Goal: Task Accomplishment & Management: Use online tool/utility

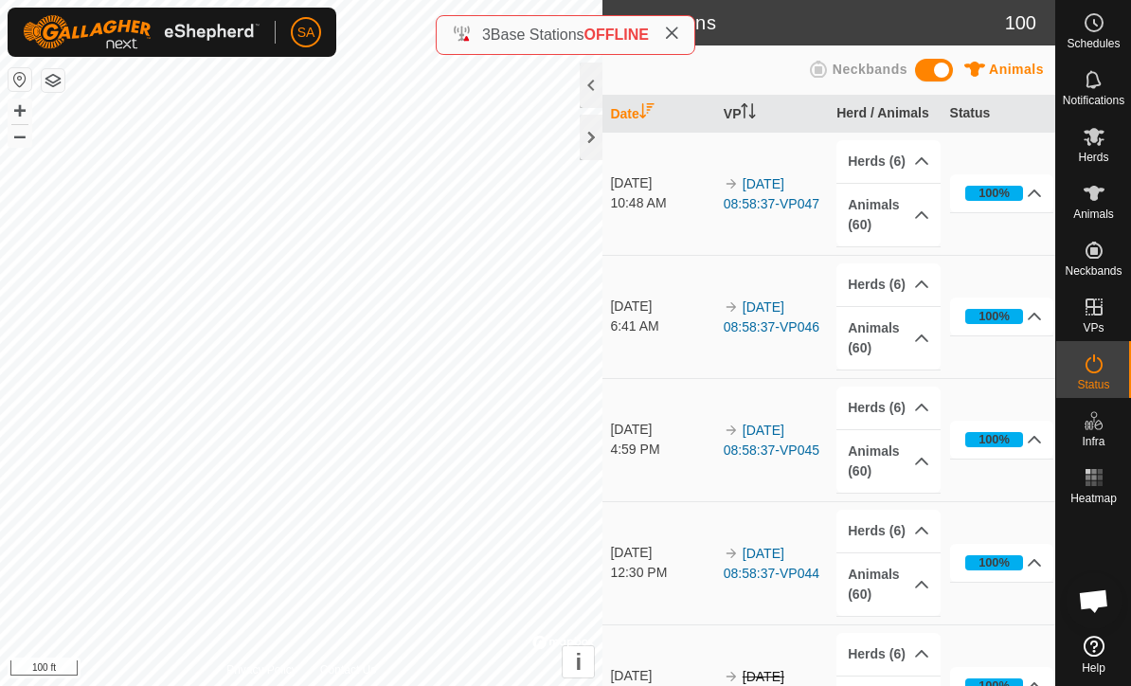
click at [593, 144] on div at bounding box center [591, 137] width 23 height 45
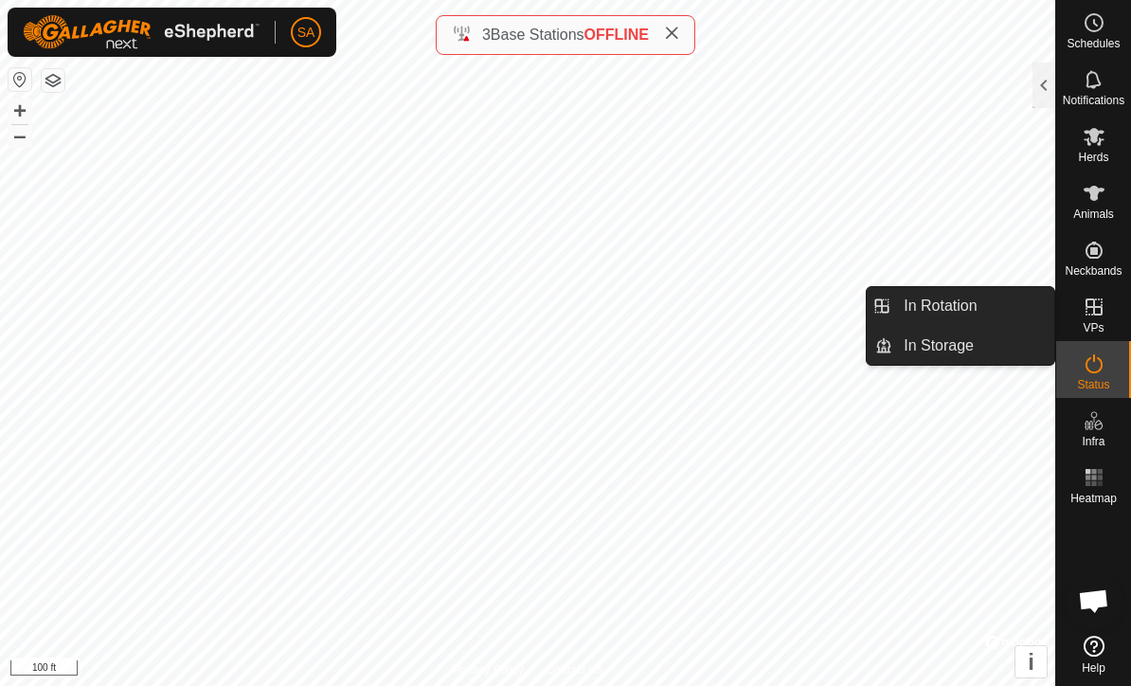
click at [987, 319] on link "In Rotation" at bounding box center [973, 306] width 162 height 38
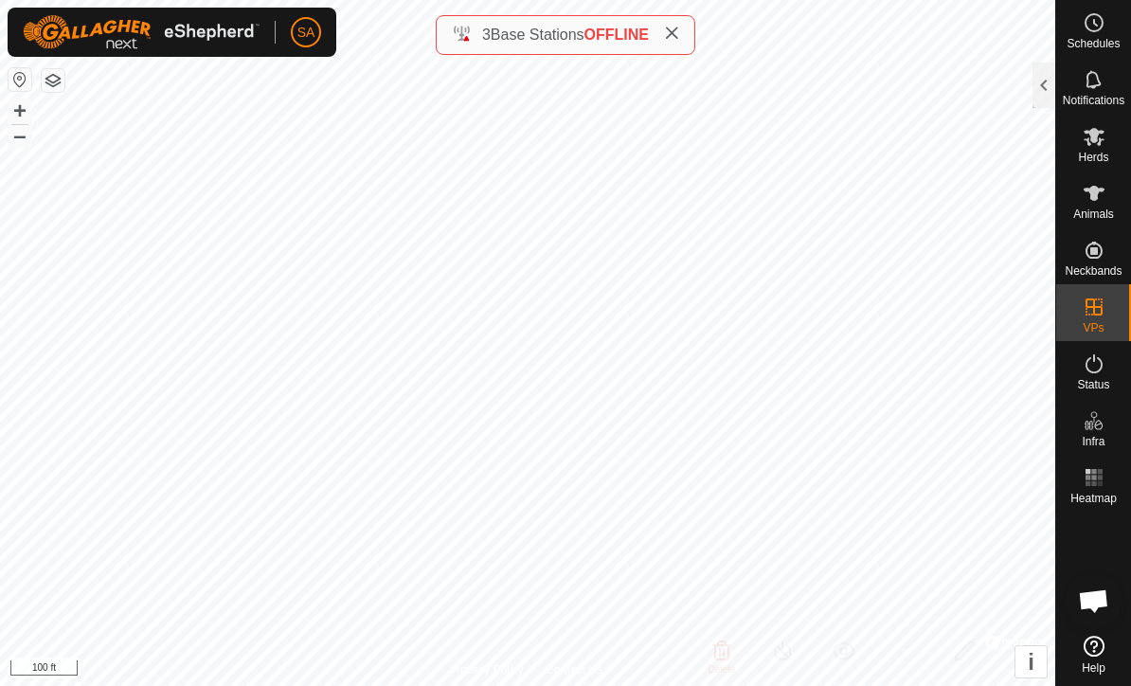
click at [1037, 74] on div at bounding box center [1043, 84] width 23 height 45
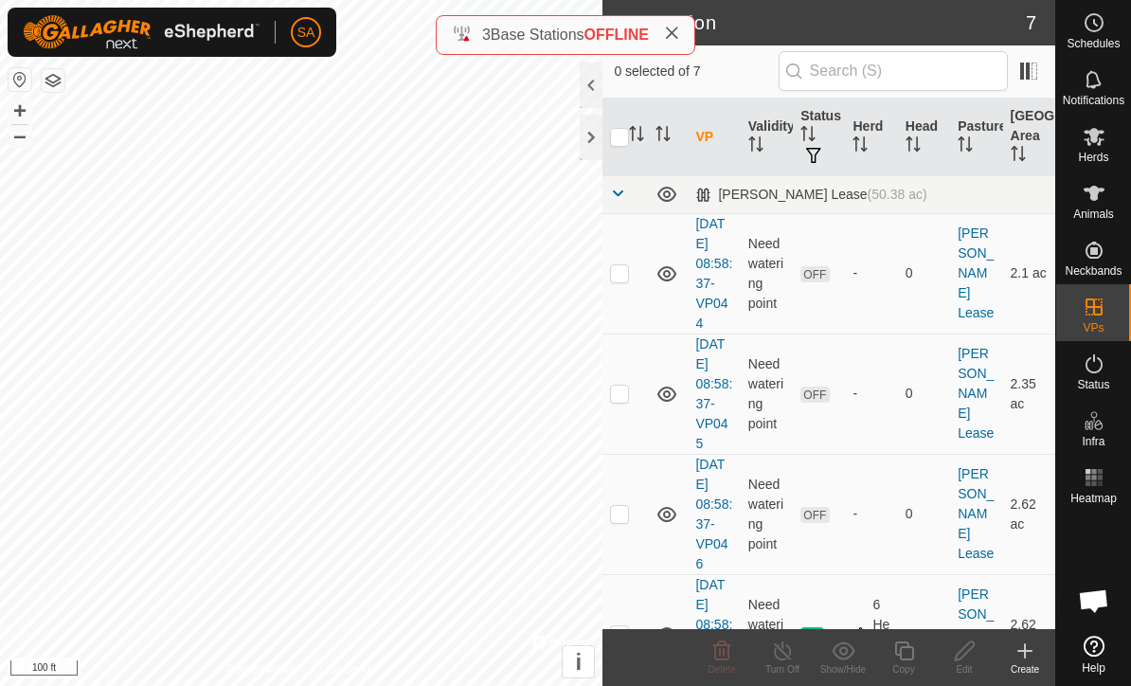
click at [1033, 654] on icon at bounding box center [1024, 650] width 23 height 23
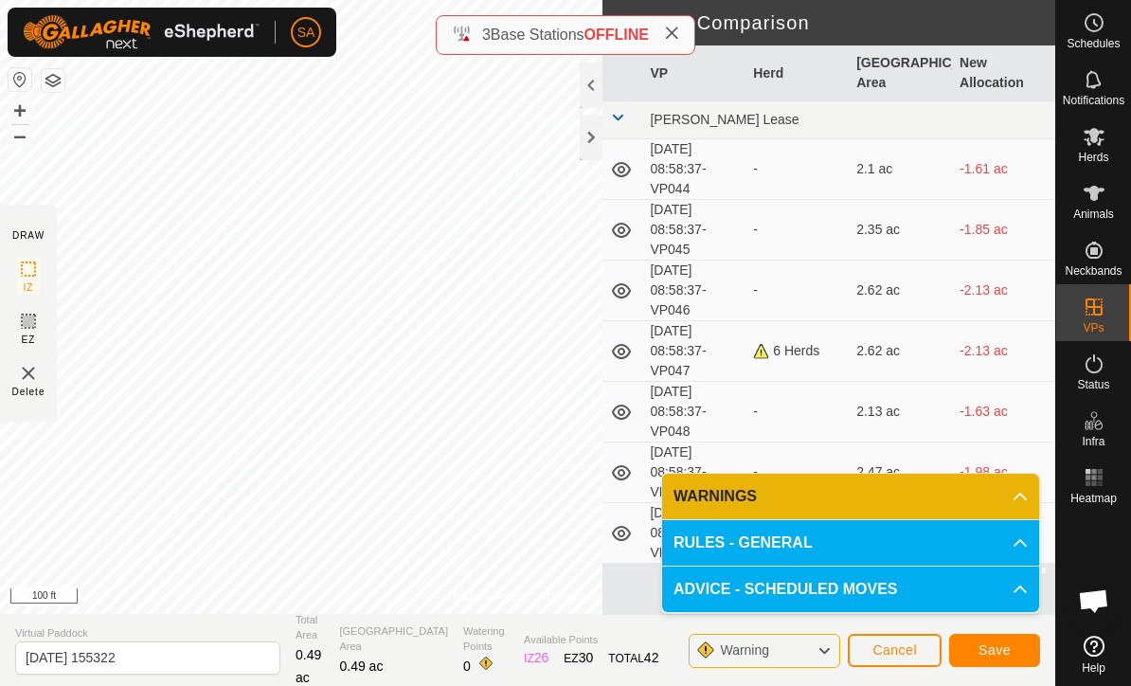
click at [898, 654] on span "Cancel" at bounding box center [894, 649] width 45 height 15
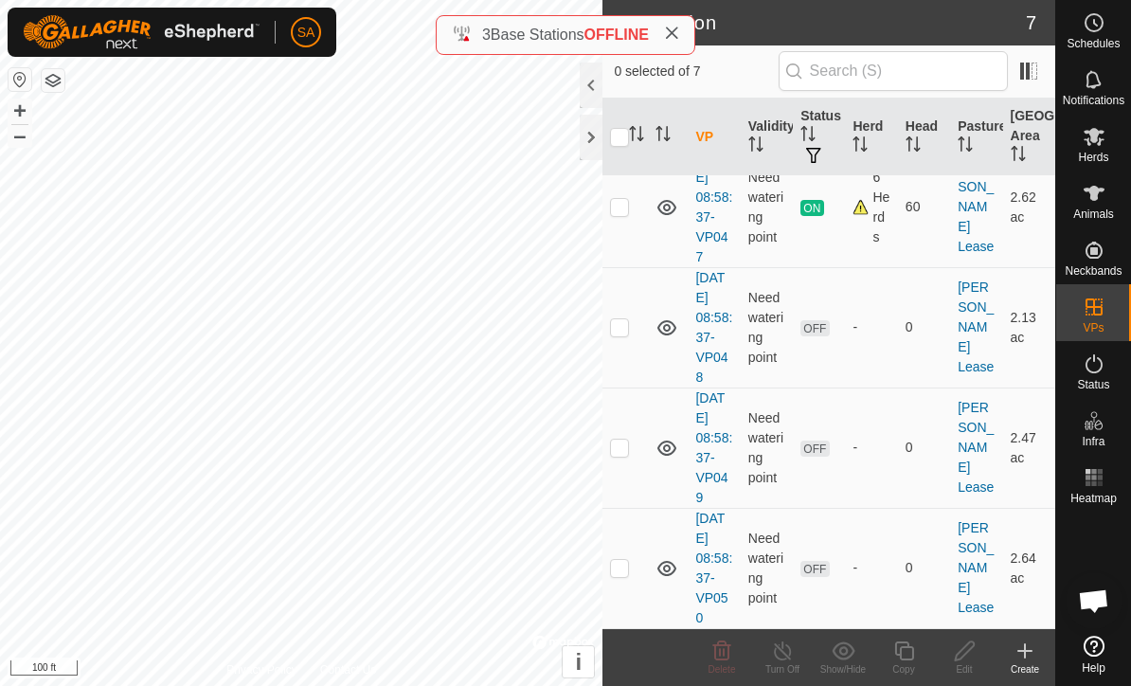
scroll to position [426, 0]
click at [631, 334] on td at bounding box center [624, 328] width 45 height 120
click at [629, 325] on p-checkbox at bounding box center [619, 327] width 19 height 15
checkbox input "false"
click at [632, 454] on td at bounding box center [624, 448] width 45 height 120
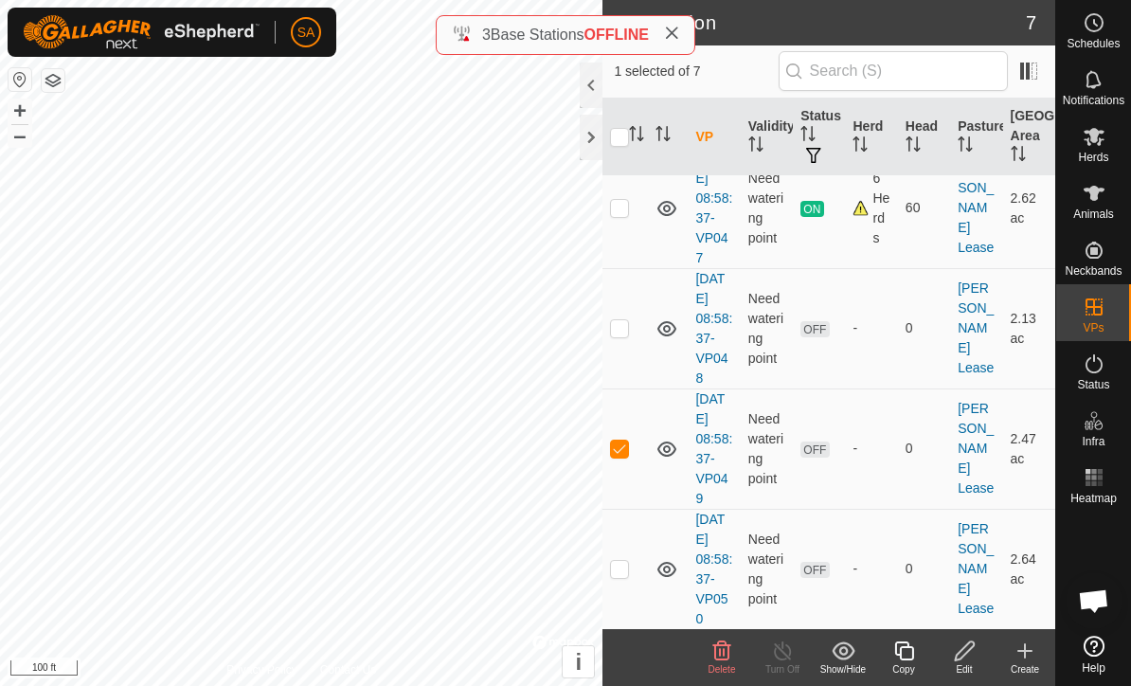
click at [632, 450] on td at bounding box center [624, 448] width 45 height 120
checkbox input "false"
click at [627, 330] on p-checkbox at bounding box center [619, 327] width 19 height 15
checkbox input "true"
click at [975, 670] on div "Edit" at bounding box center [964, 669] width 61 height 14
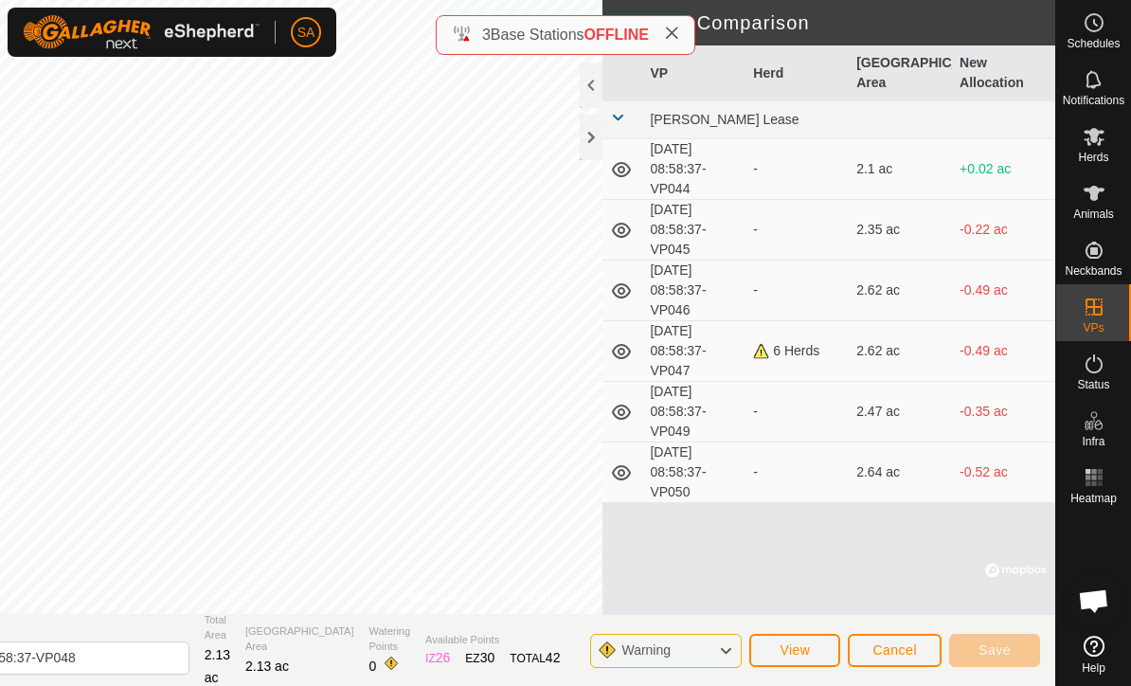
click at [898, 656] on span "Cancel" at bounding box center [894, 649] width 45 height 15
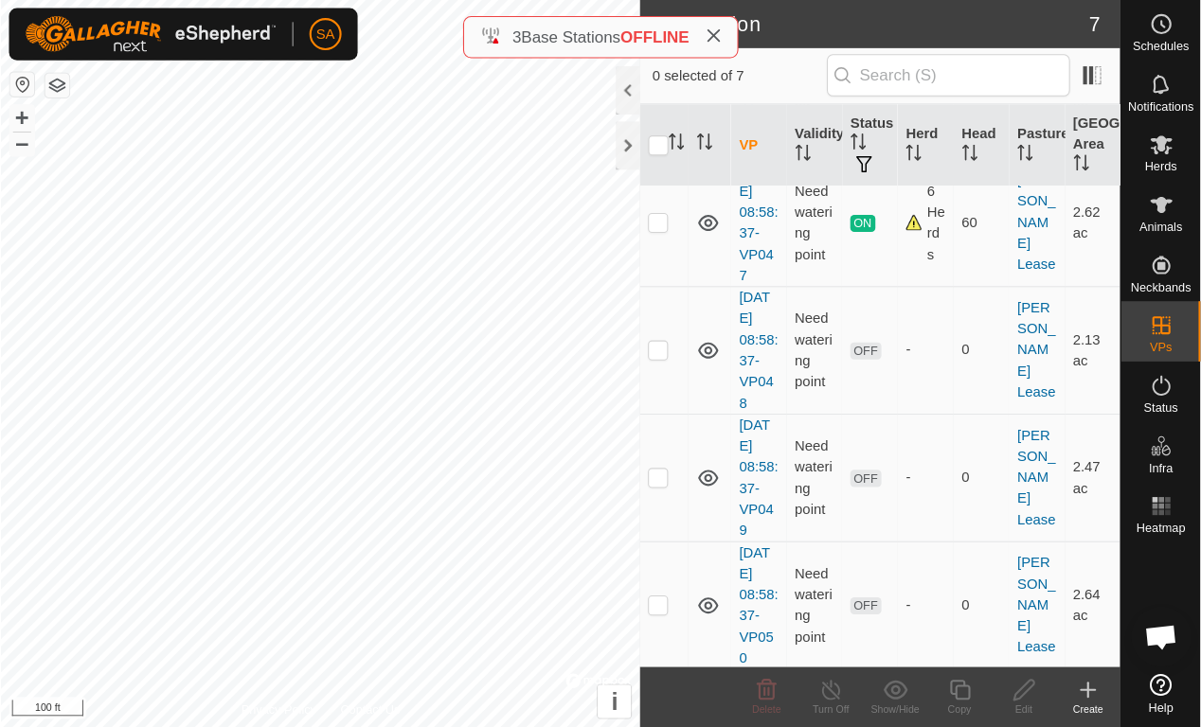
scroll to position [398, 0]
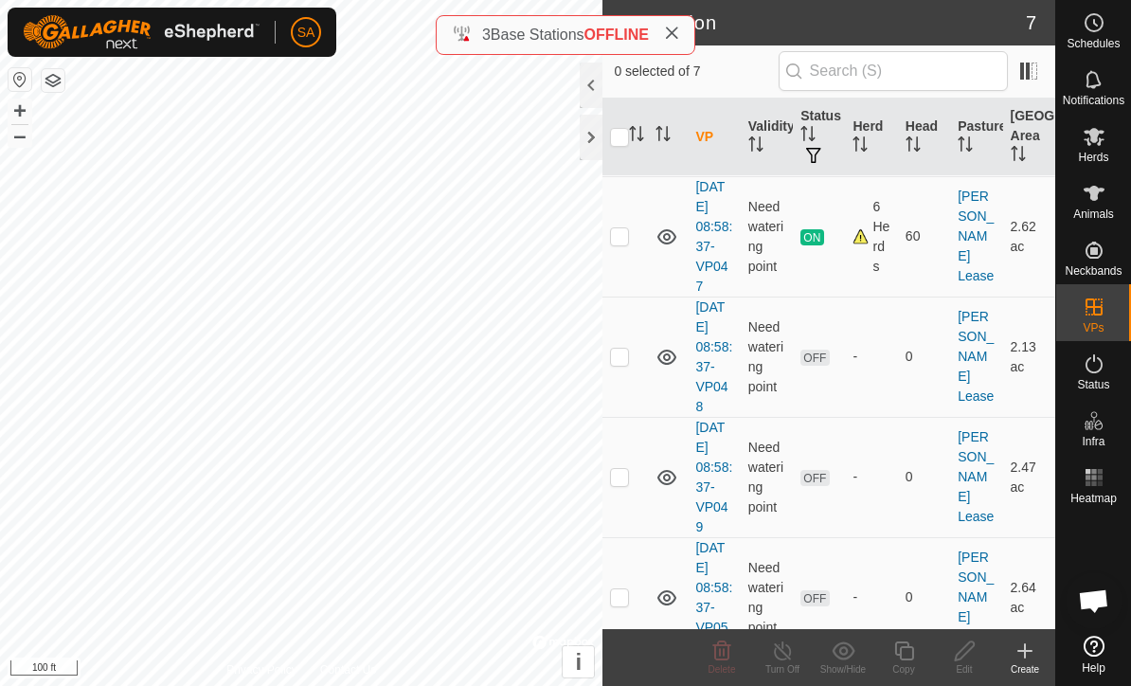
click at [632, 356] on td at bounding box center [624, 356] width 45 height 120
click at [631, 351] on td at bounding box center [624, 356] width 45 height 120
checkbox input "false"
click at [1105, 140] on es-mob-svg-icon at bounding box center [1094, 136] width 34 height 30
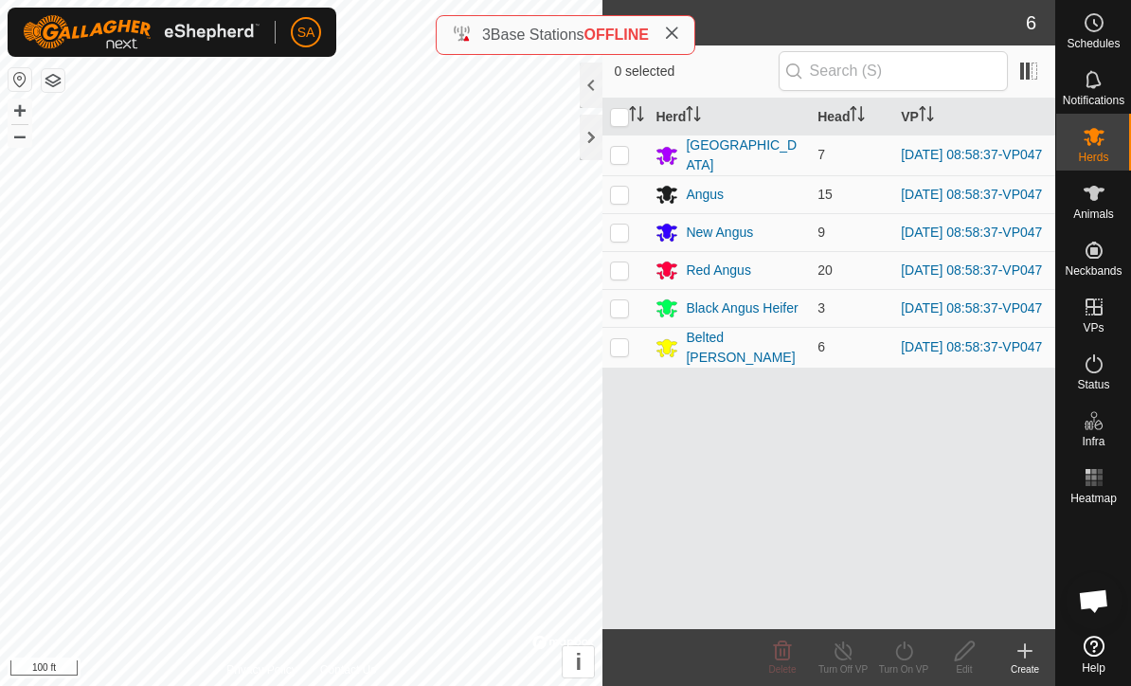
click at [625, 112] on input "checkbox" at bounding box center [619, 117] width 19 height 19
checkbox input "true"
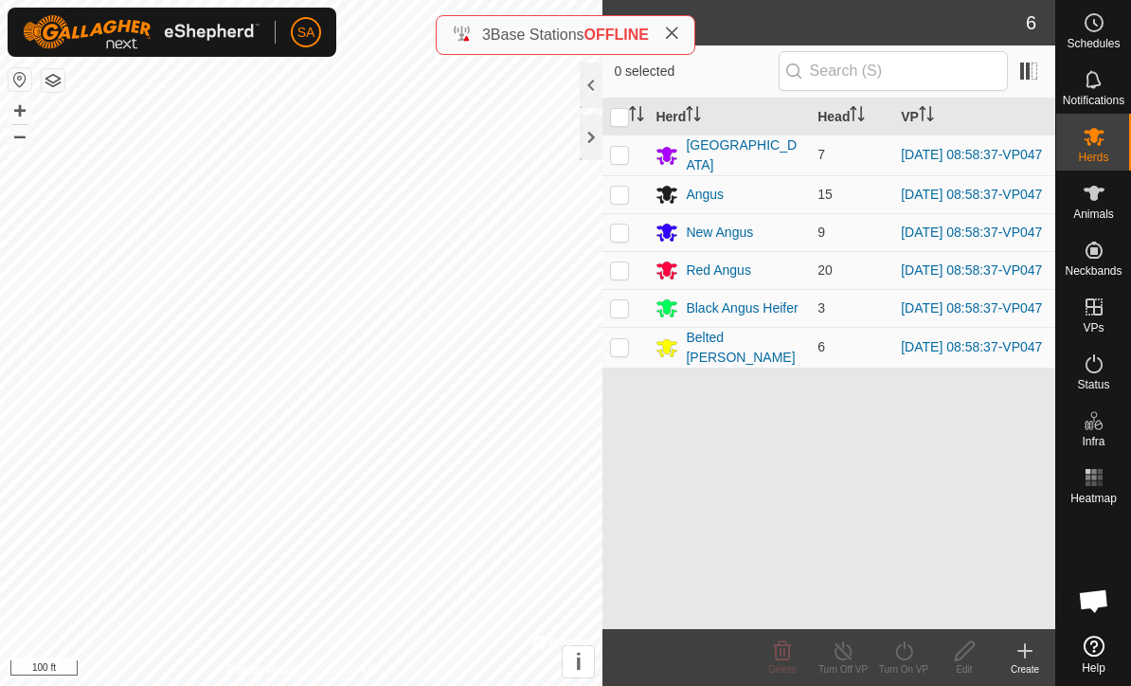
checkbox input "true"
click at [915, 655] on icon at bounding box center [904, 650] width 24 height 23
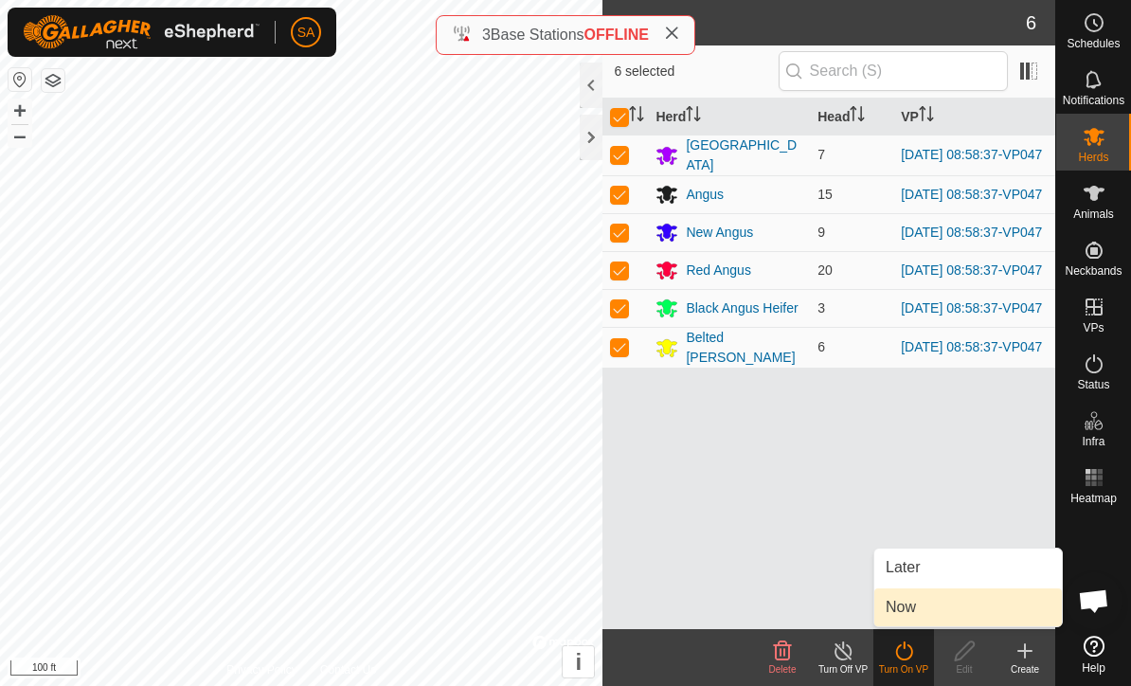
click at [937, 614] on link "Now" at bounding box center [967, 607] width 187 height 38
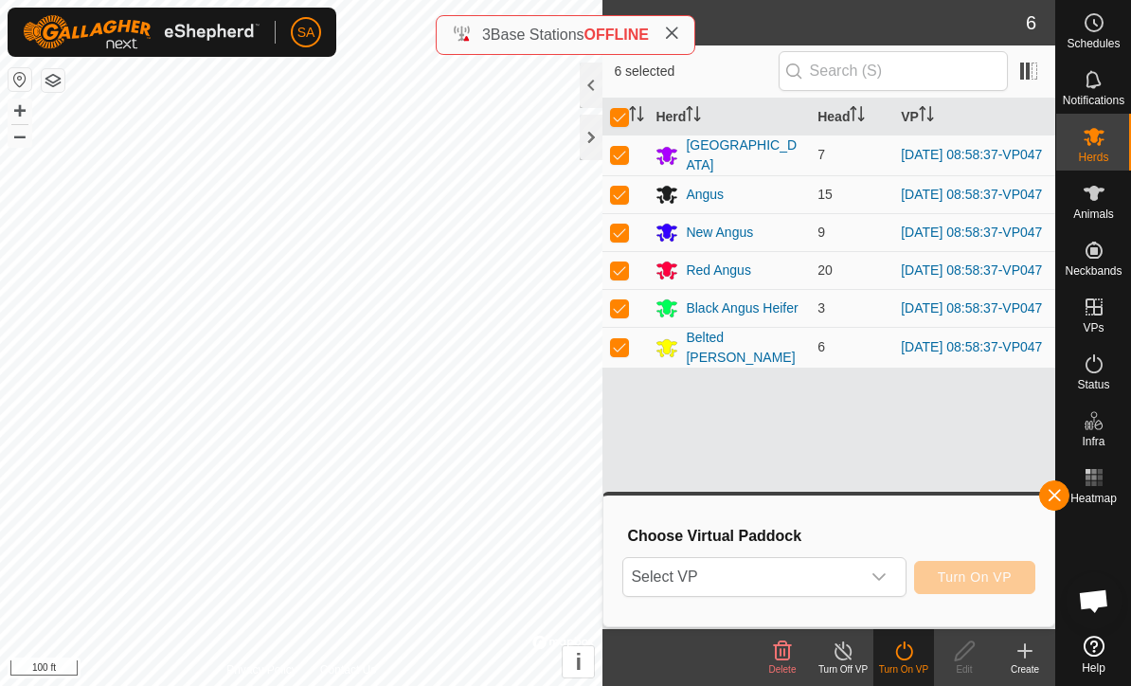
click at [885, 587] on div "dropdown trigger" at bounding box center [879, 577] width 38 height 38
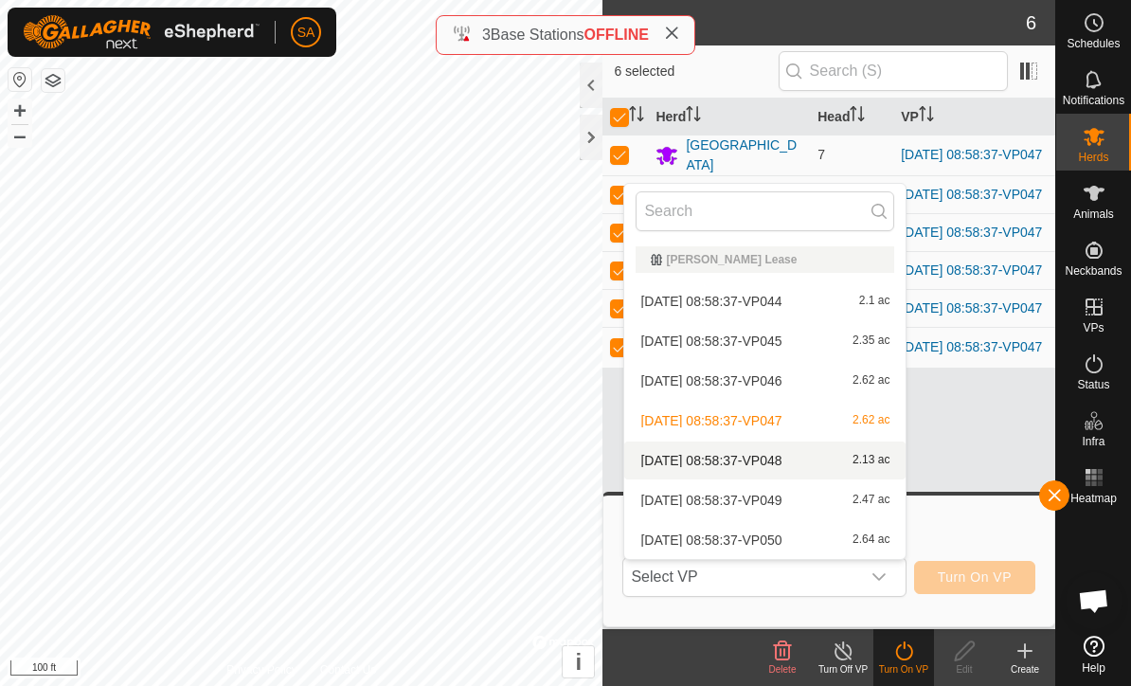
click at [878, 465] on span "2.13 ac" at bounding box center [870, 460] width 37 height 13
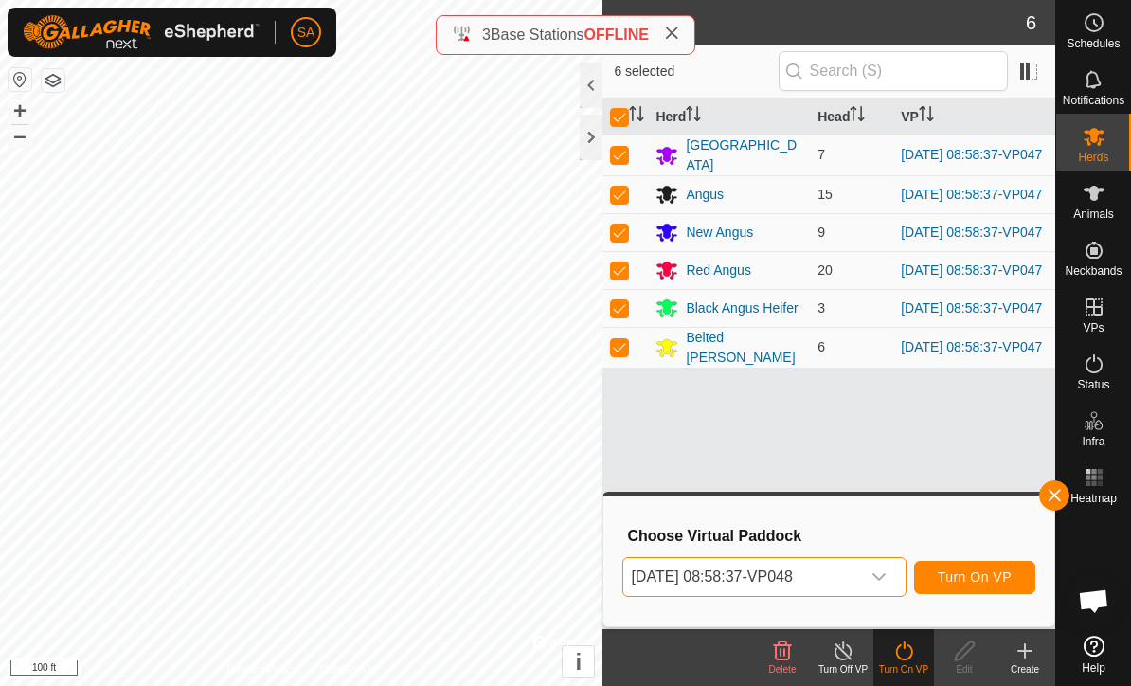
click at [984, 581] on span "Turn On VP" at bounding box center [974, 576] width 74 height 15
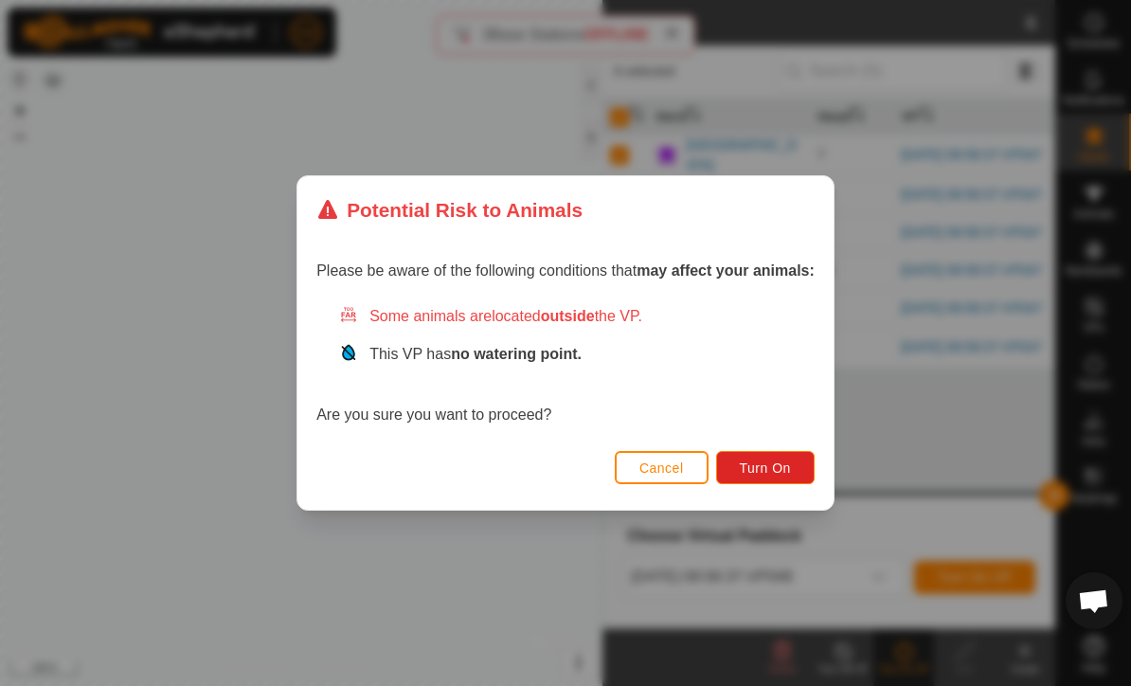
click at [774, 472] on span "Turn On" at bounding box center [765, 467] width 51 height 15
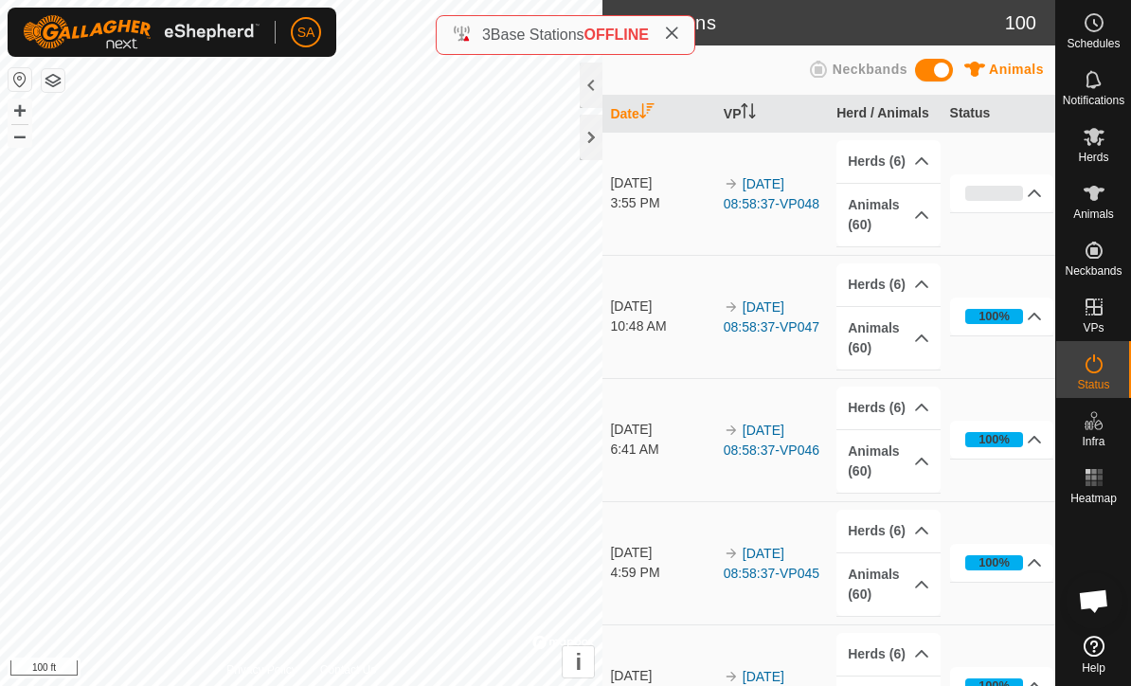
click at [585, 138] on div at bounding box center [591, 137] width 23 height 45
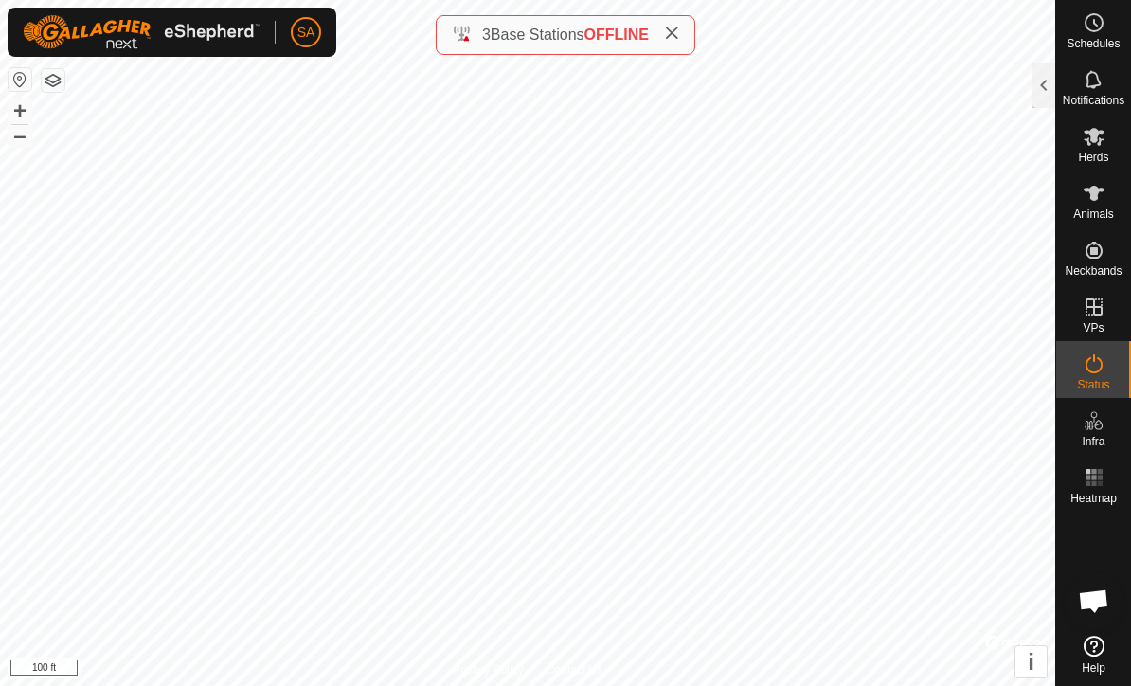
click at [679, 25] on span at bounding box center [671, 35] width 15 height 23
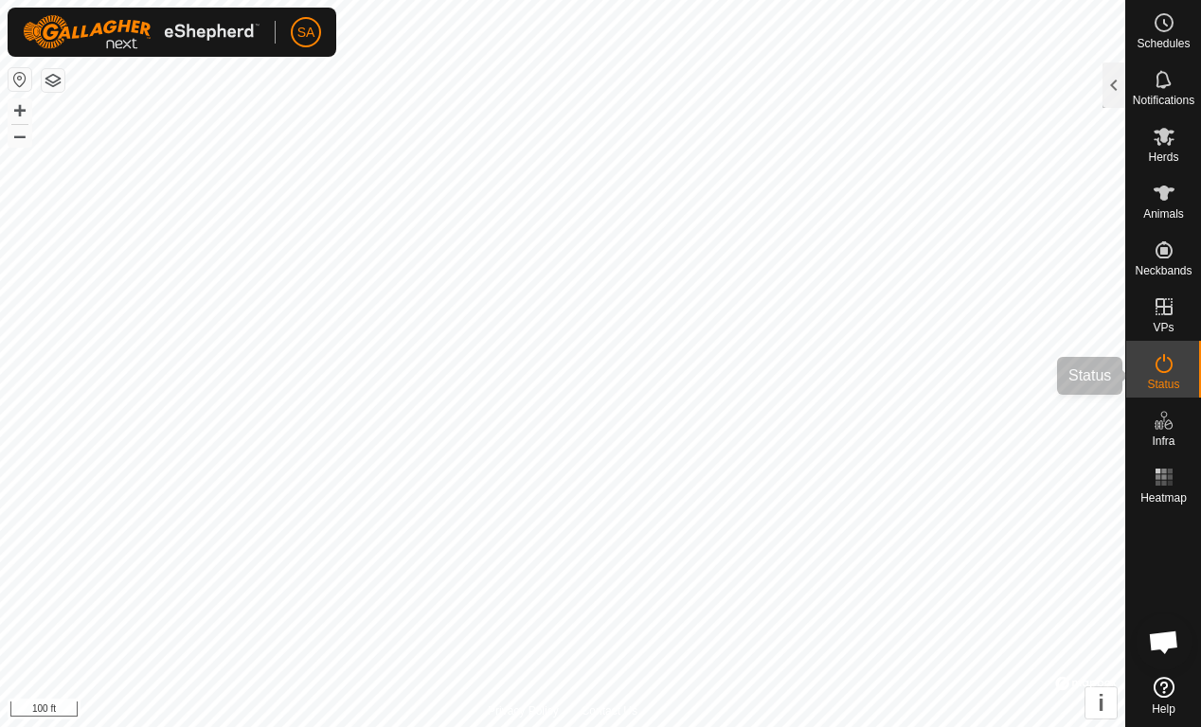
click at [1130, 383] on span "Status" at bounding box center [1163, 384] width 32 height 11
click at [1120, 77] on div at bounding box center [1113, 84] width 23 height 45
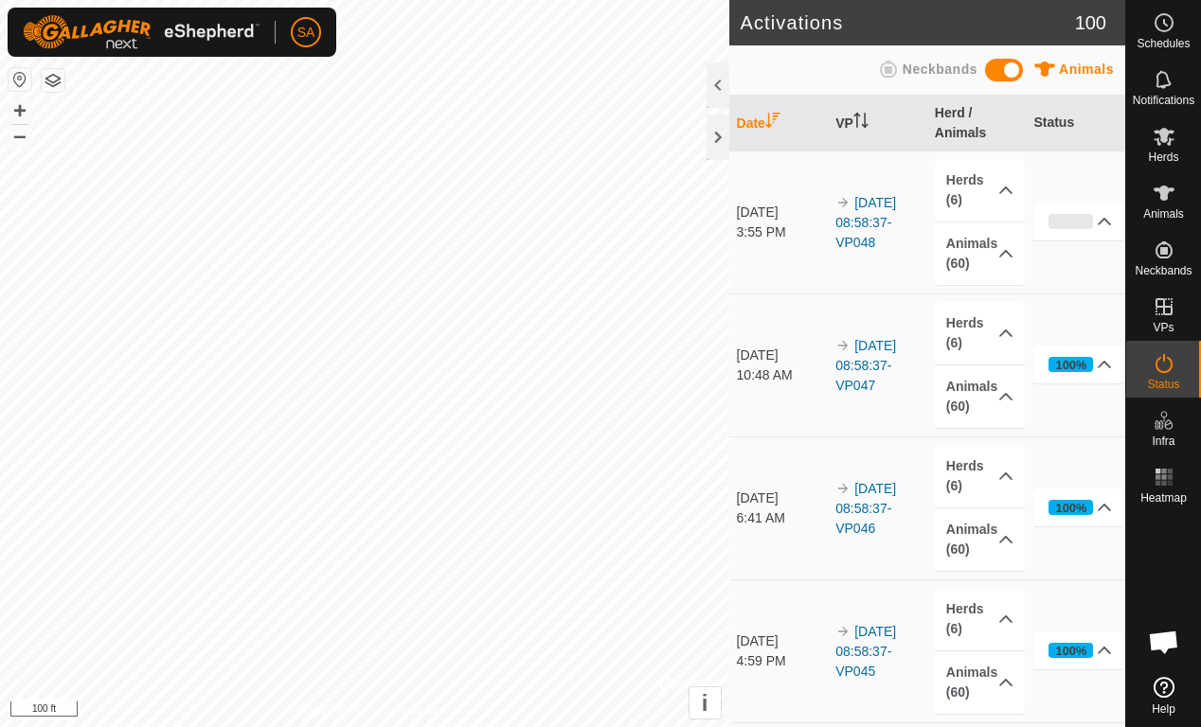
click at [1091, 215] on div "0%" at bounding box center [1070, 221] width 45 height 15
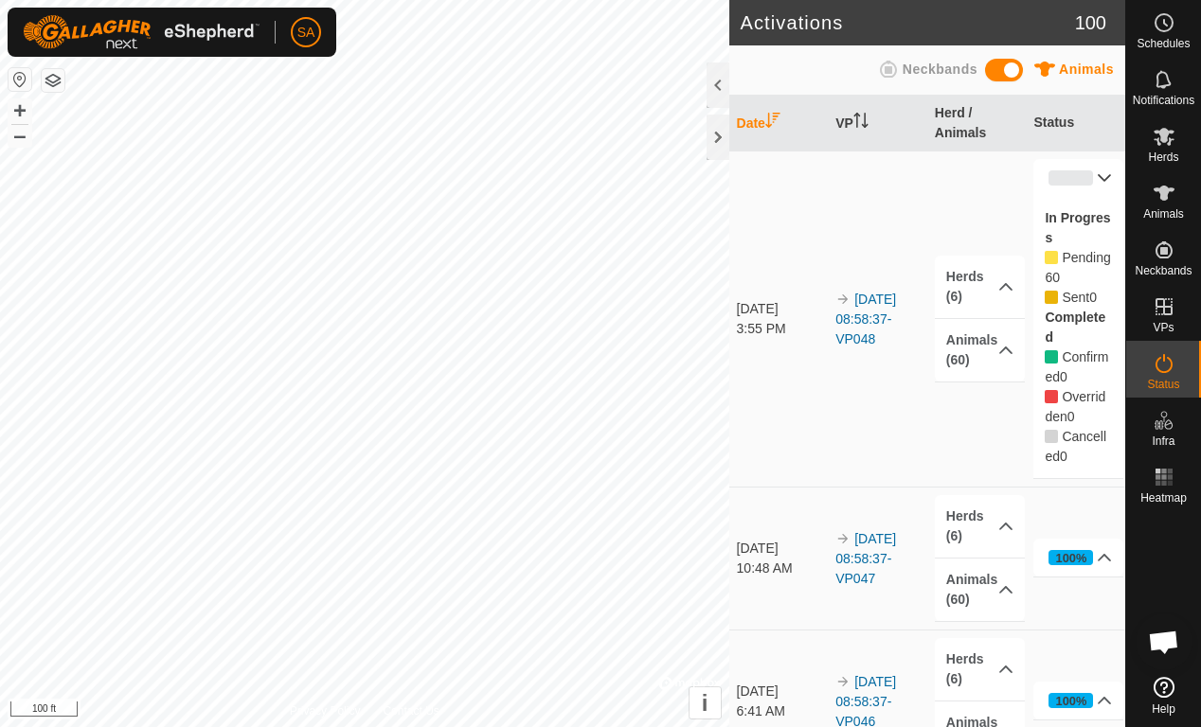
click at [984, 353] on p-accordion-header "Animals (60)" at bounding box center [980, 350] width 90 height 62
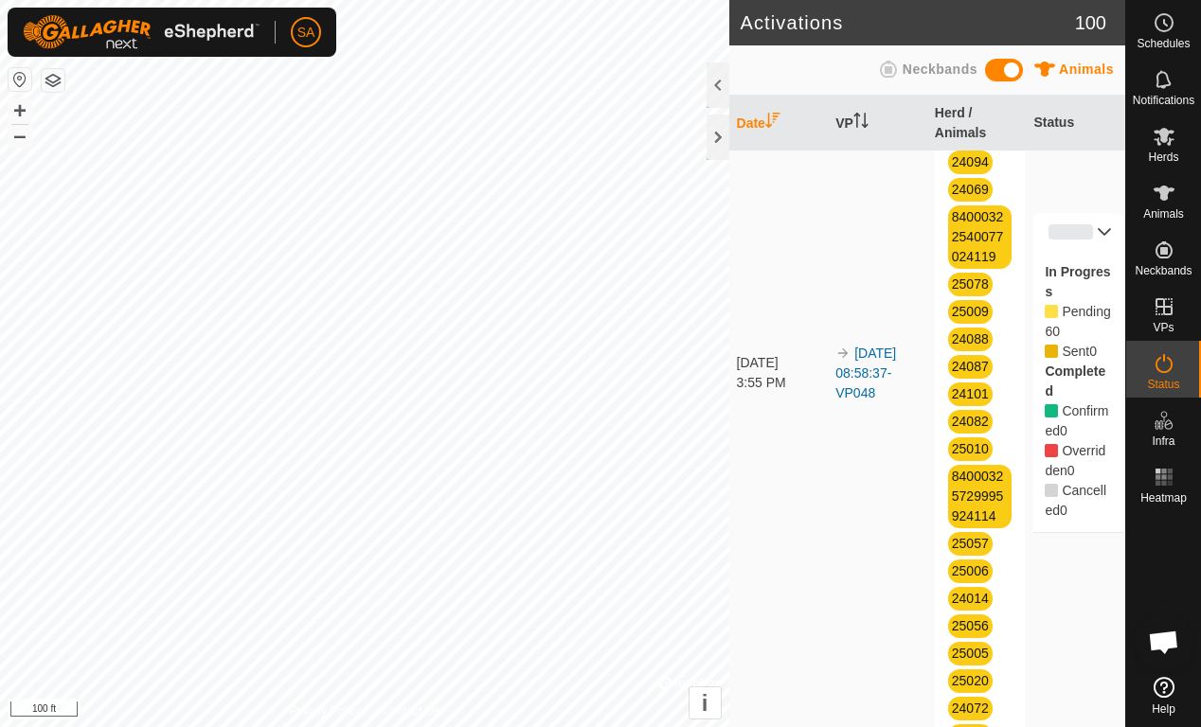
click at [709, 135] on div at bounding box center [717, 137] width 23 height 45
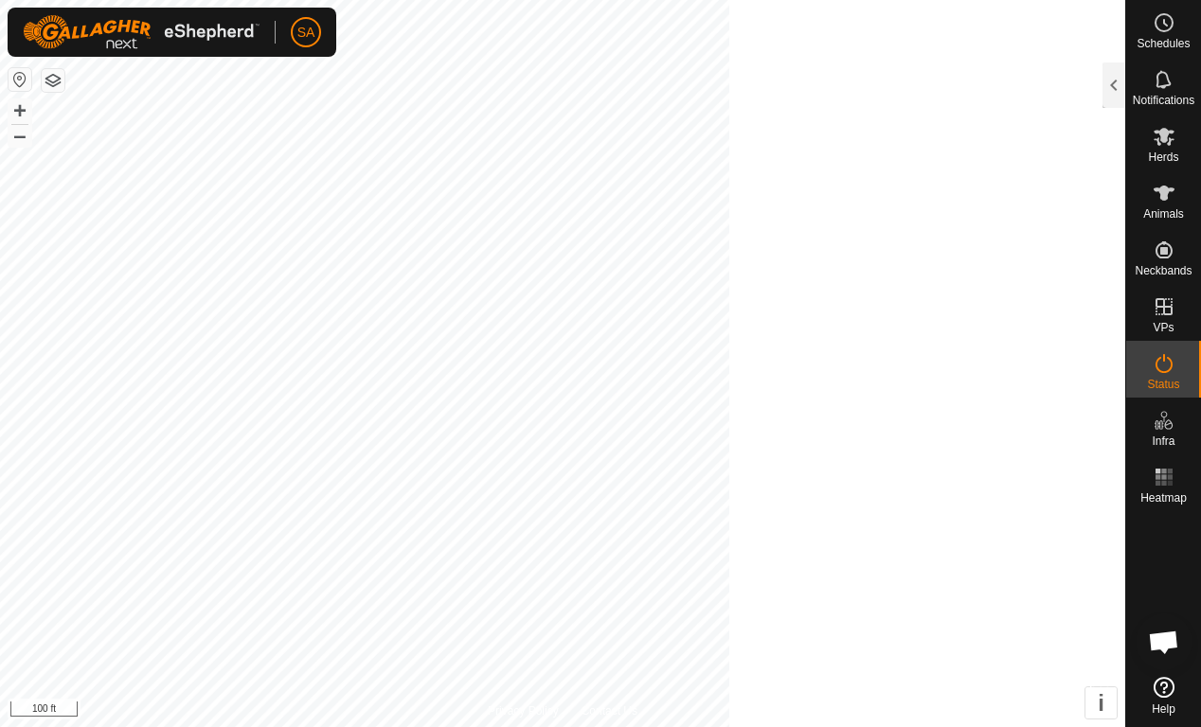
scroll to position [761, 0]
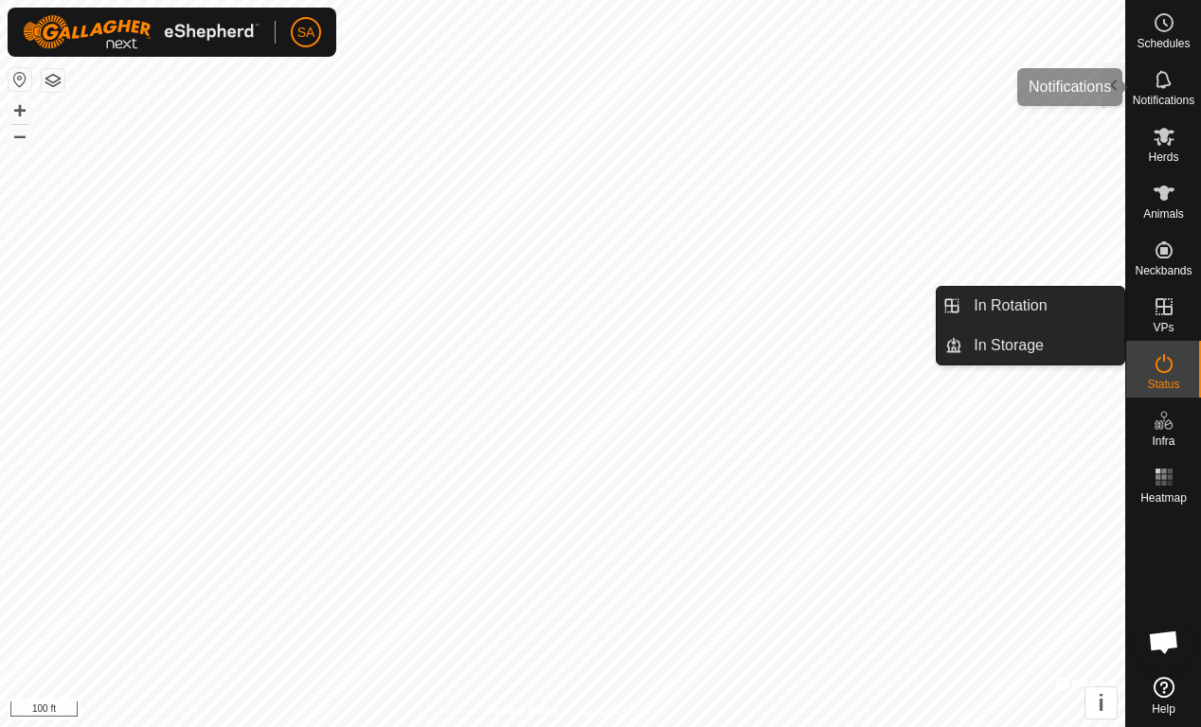
click at [1130, 85] on div "Notifications" at bounding box center [1163, 85] width 75 height 57
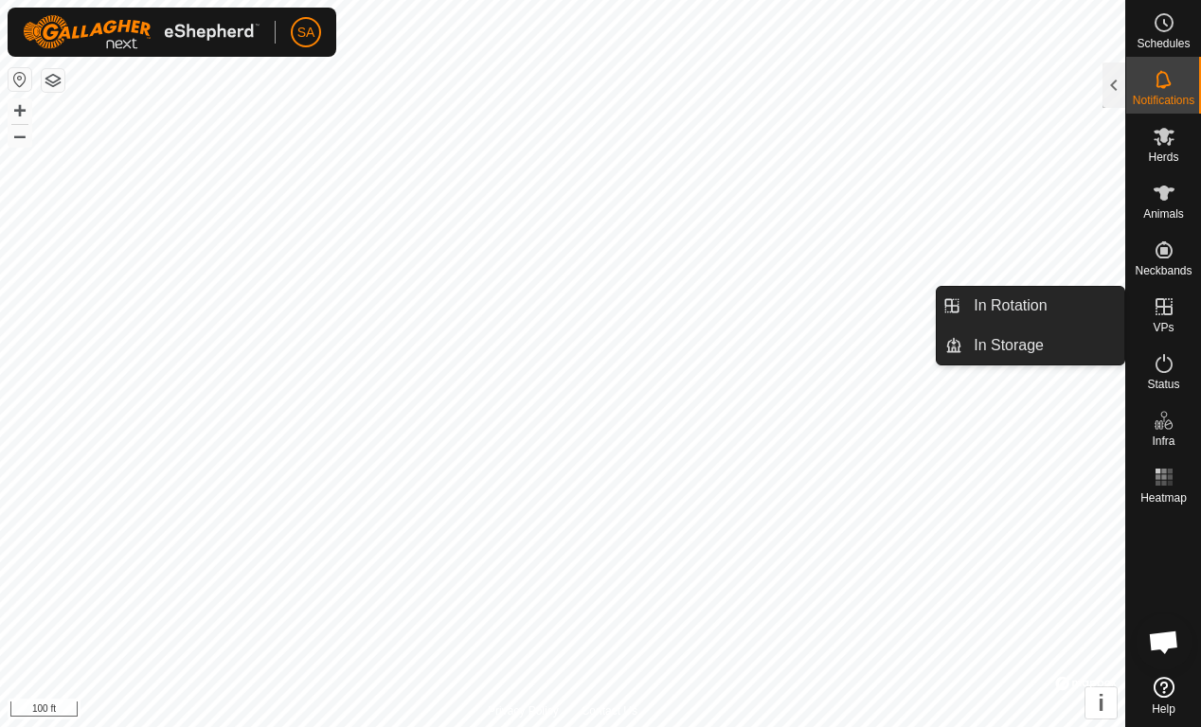
click at [1123, 77] on div at bounding box center [1113, 84] width 23 height 45
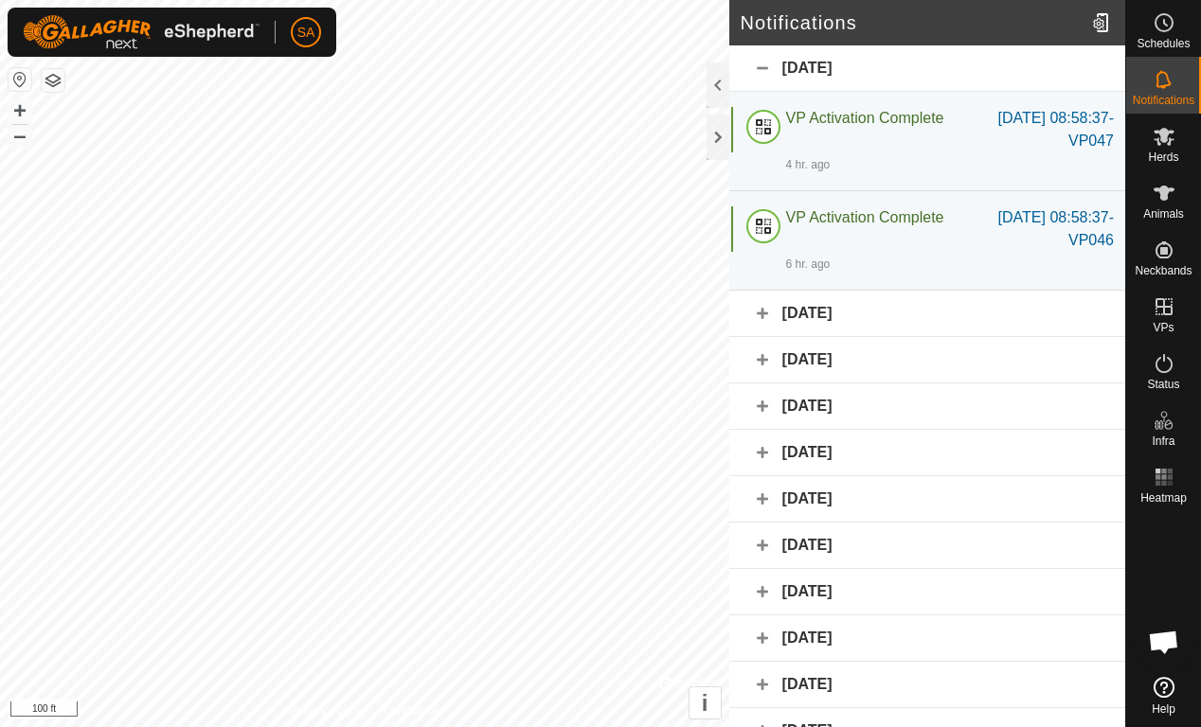
click at [950, 366] on div "October 7, 2025" at bounding box center [927, 360] width 396 height 46
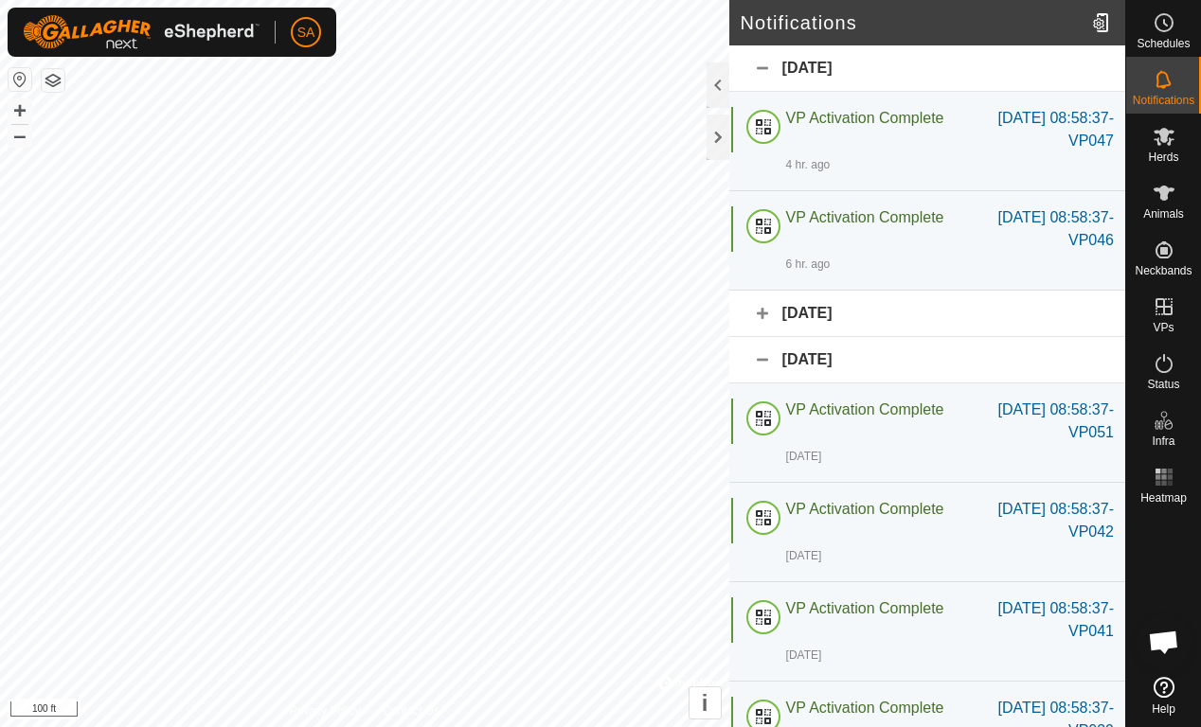
click at [903, 362] on div "October 7, 2025" at bounding box center [927, 360] width 396 height 46
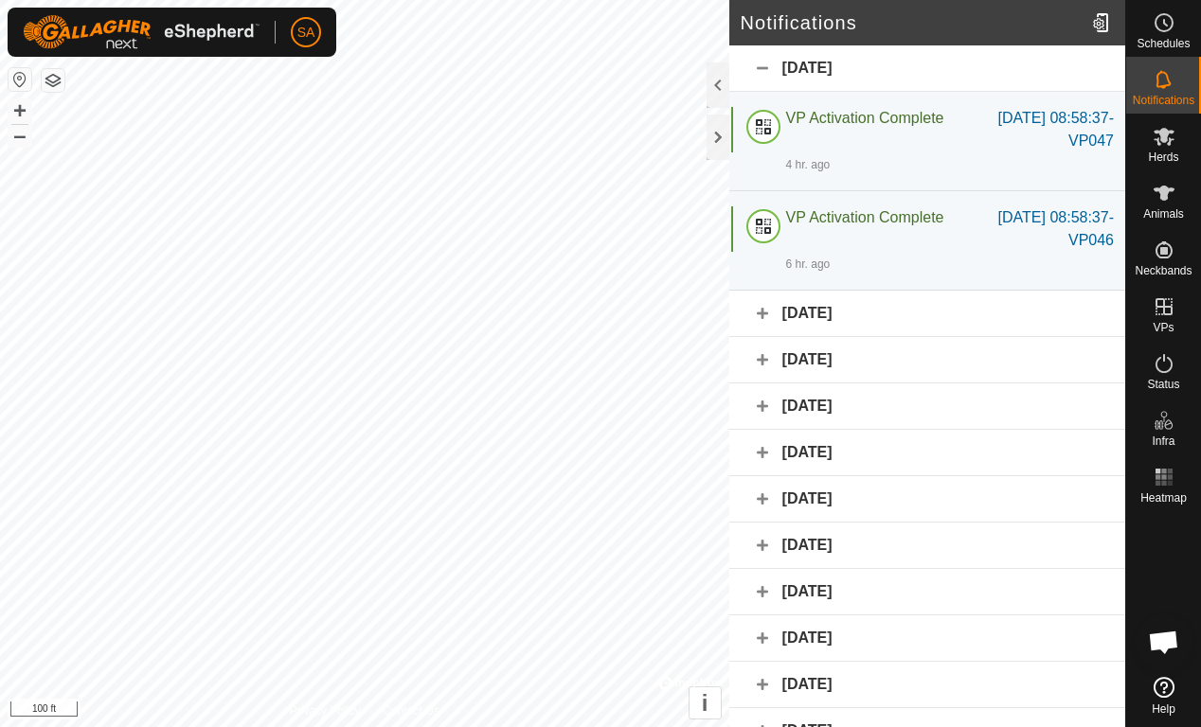
click at [1076, 240] on div "[DATE] 08:58:37-VP046" at bounding box center [1048, 228] width 132 height 45
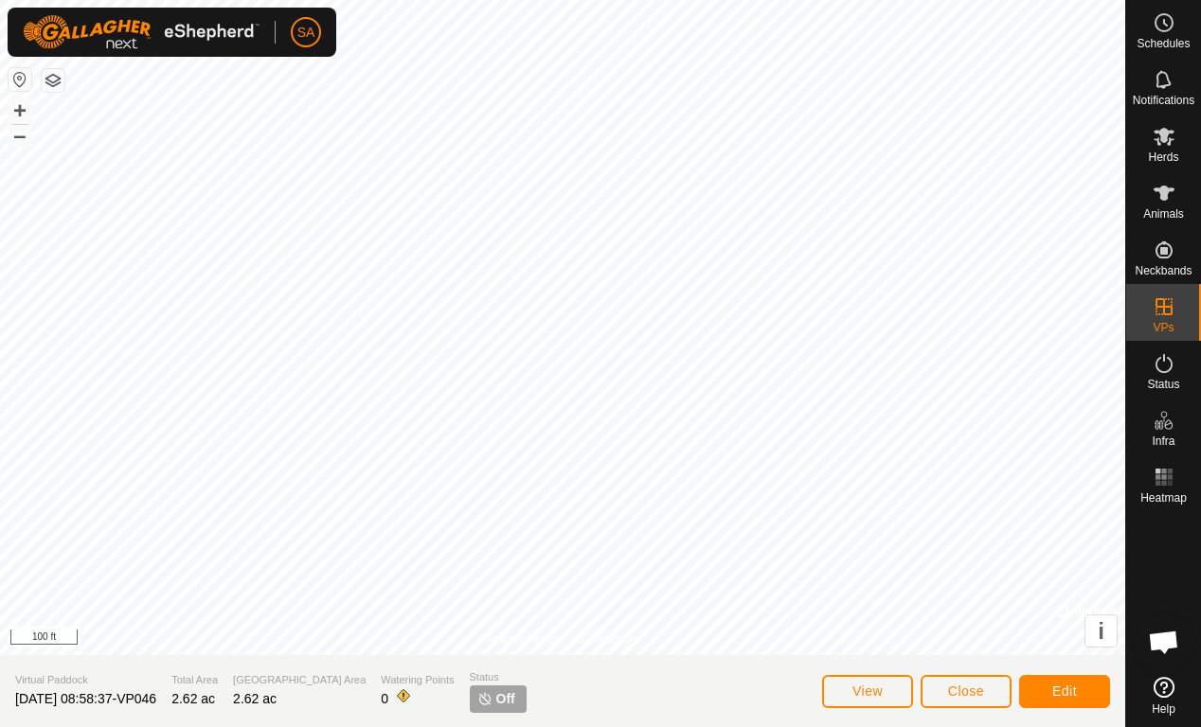
click at [970, 685] on span "Close" at bounding box center [966, 691] width 36 height 15
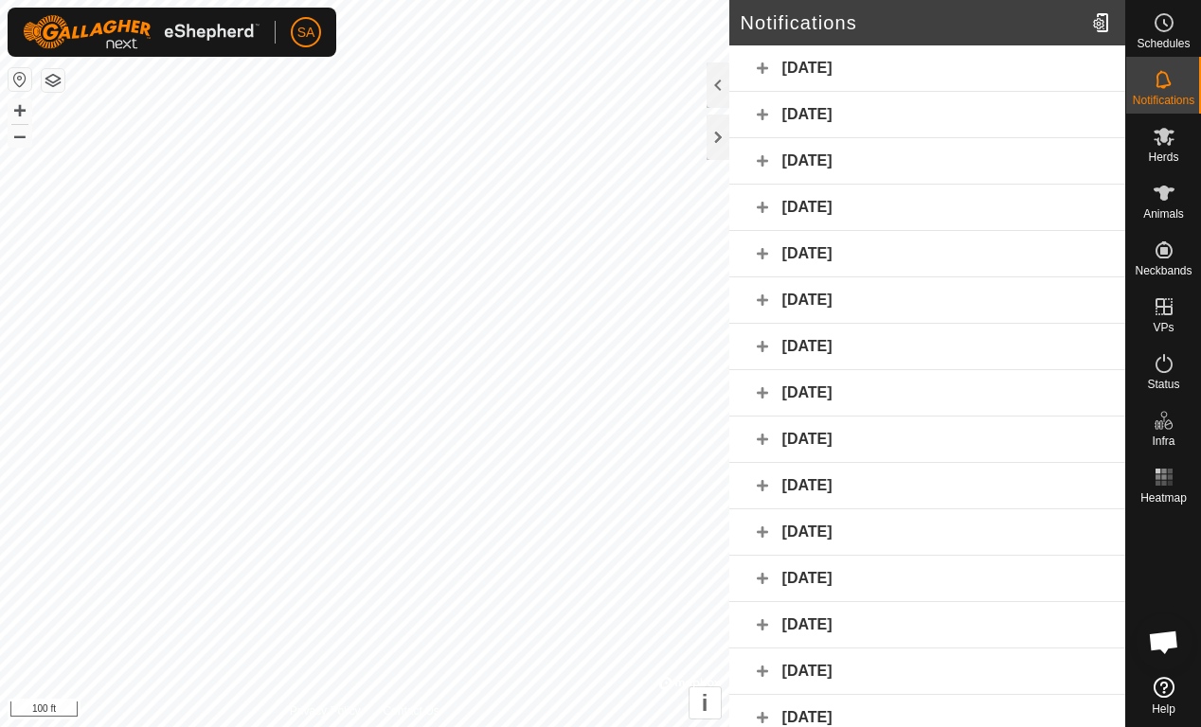
click at [890, 115] on div "Yesterday" at bounding box center [927, 115] width 396 height 46
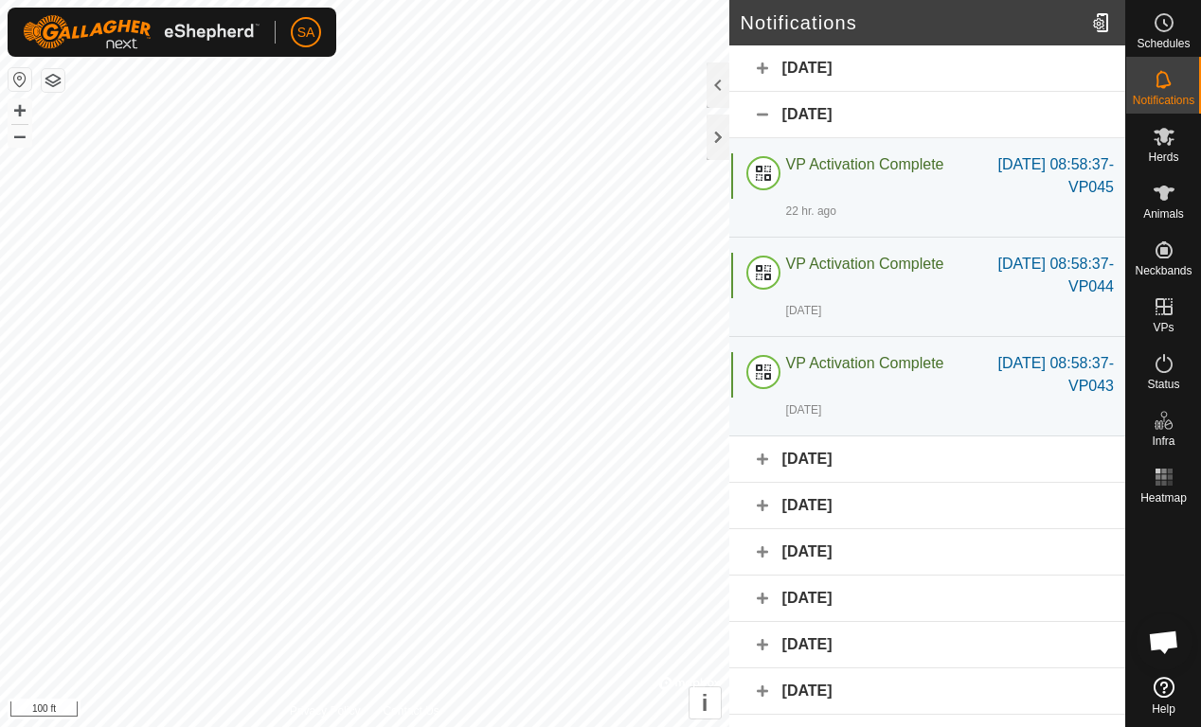
click at [849, 67] on div "Today" at bounding box center [927, 68] width 396 height 46
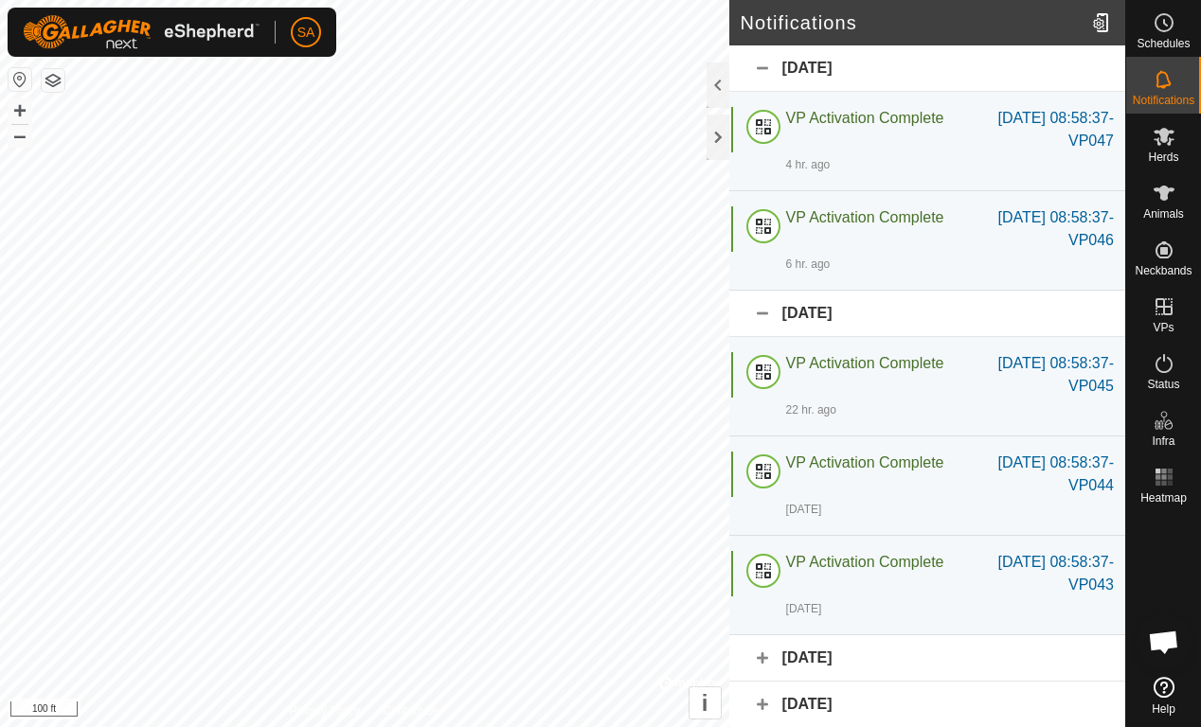
click at [723, 136] on div at bounding box center [717, 137] width 23 height 45
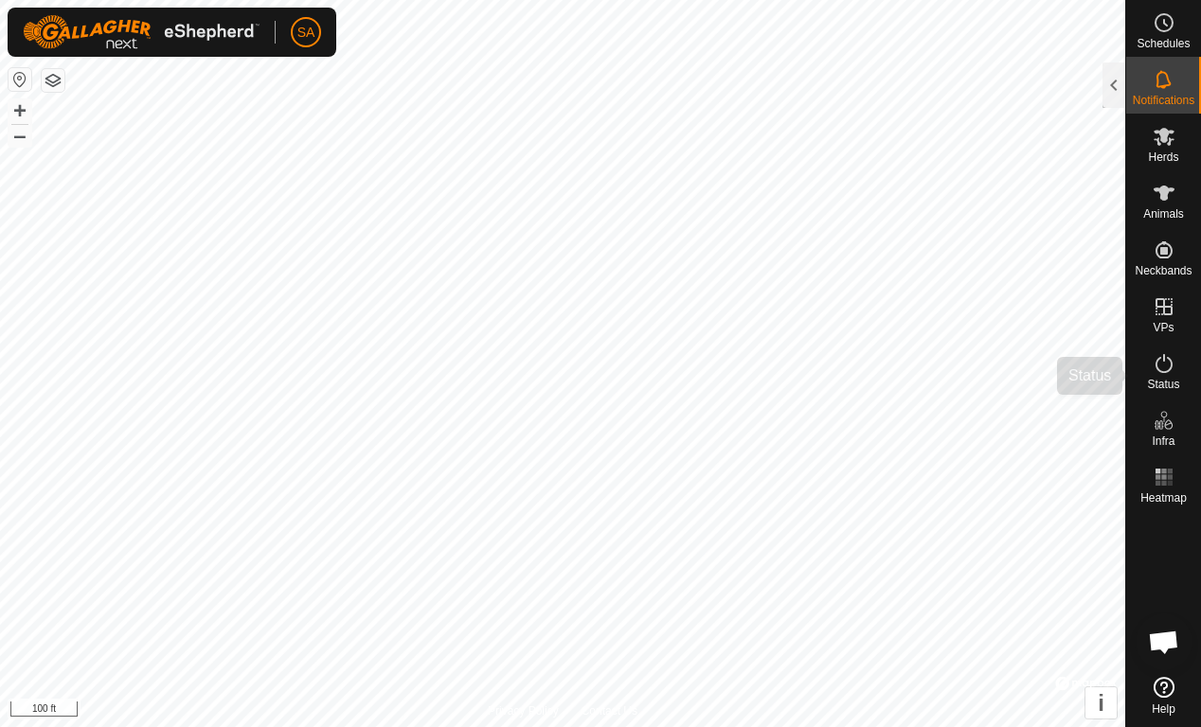
click at [1130, 383] on span "Status" at bounding box center [1163, 384] width 32 height 11
click at [1116, 84] on div at bounding box center [1113, 84] width 23 height 45
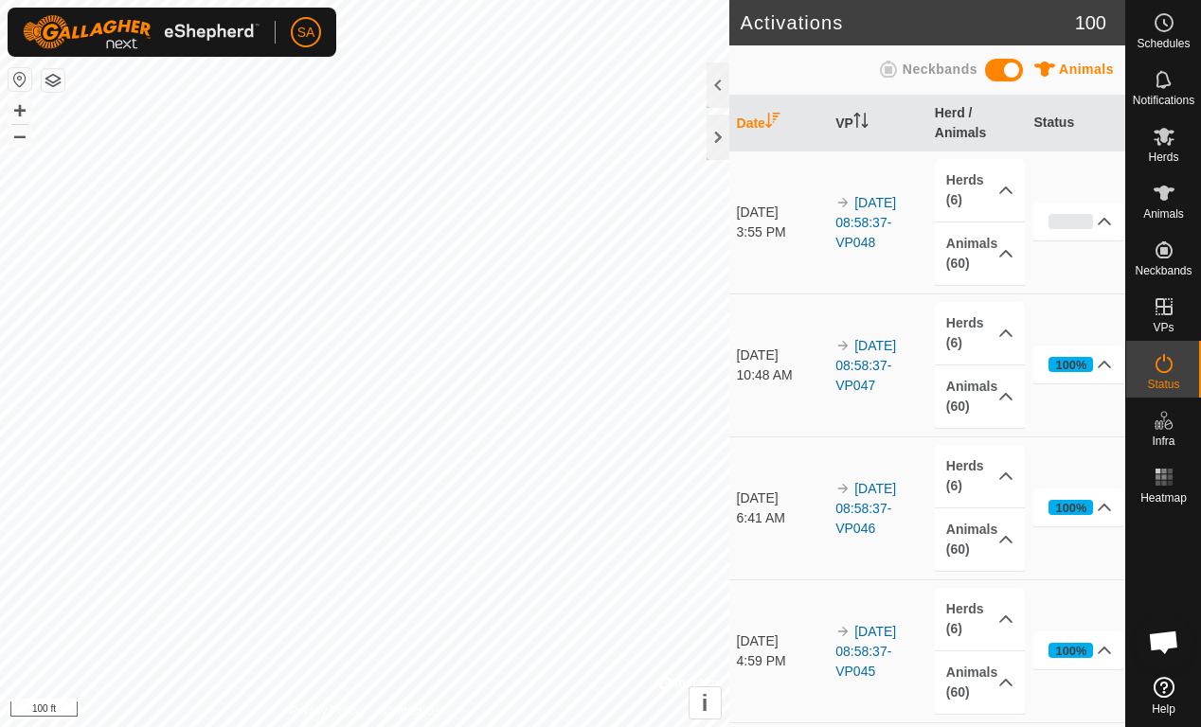
click at [1098, 217] on icon at bounding box center [1104, 221] width 15 height 15
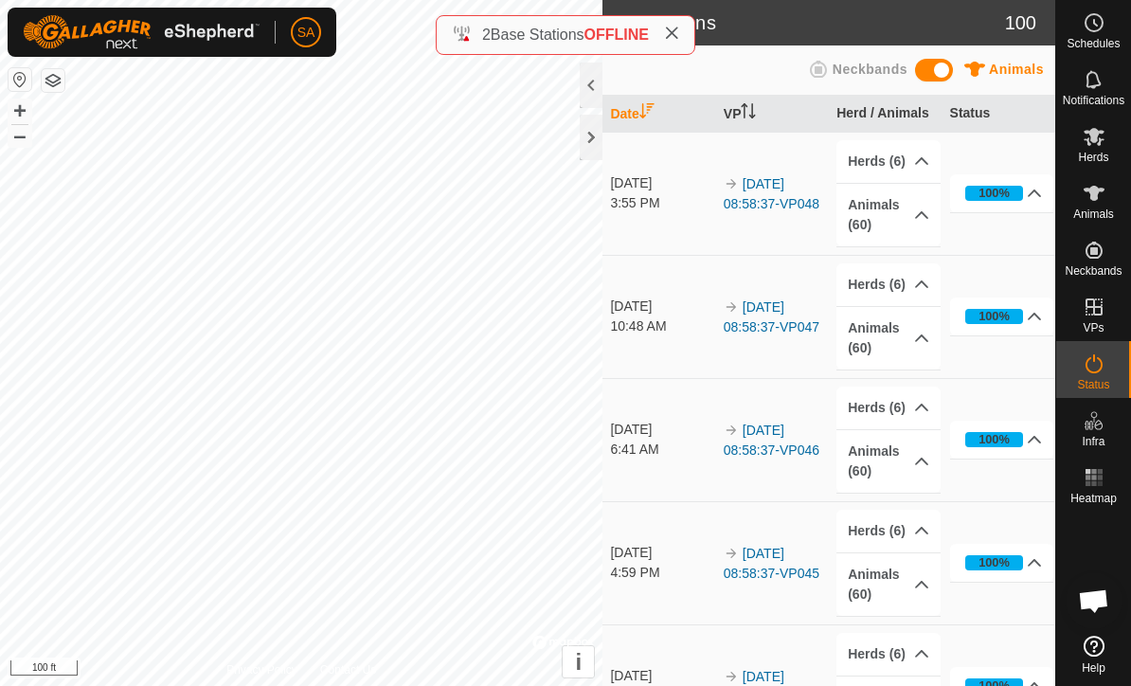
click at [586, 138] on div at bounding box center [591, 137] width 23 height 45
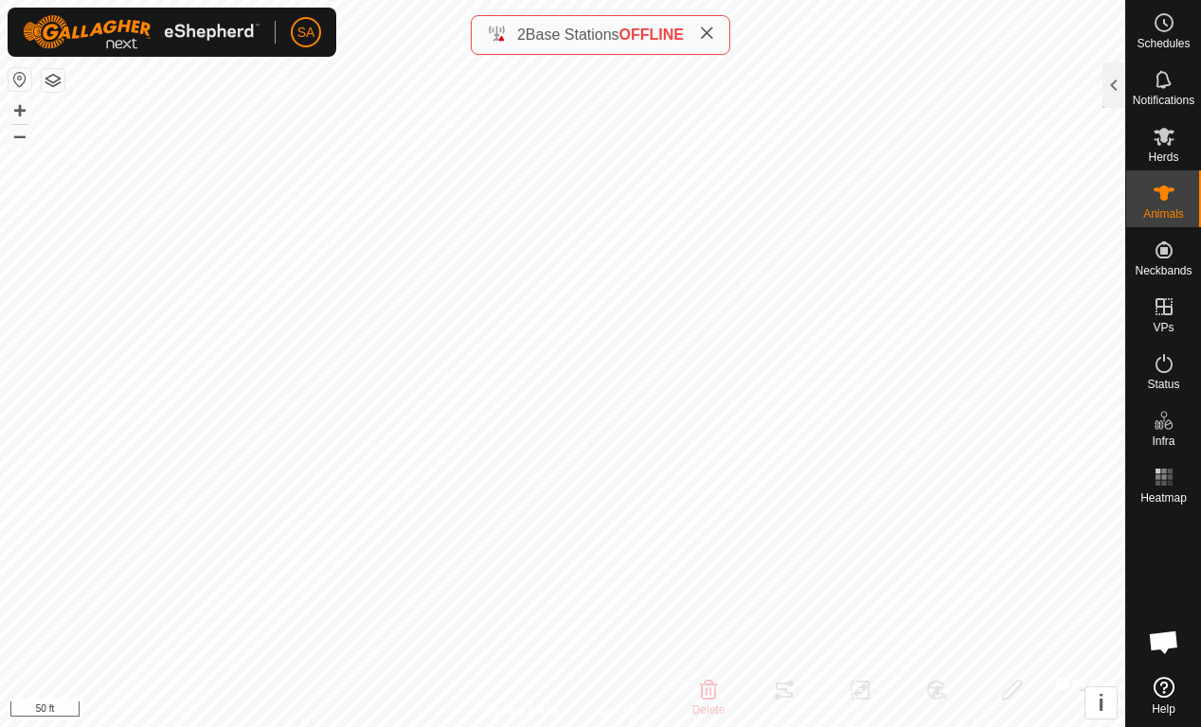
click at [1130, 205] on icon at bounding box center [1163, 193] width 23 height 23
click at [1103, 98] on div at bounding box center [1113, 84] width 23 height 45
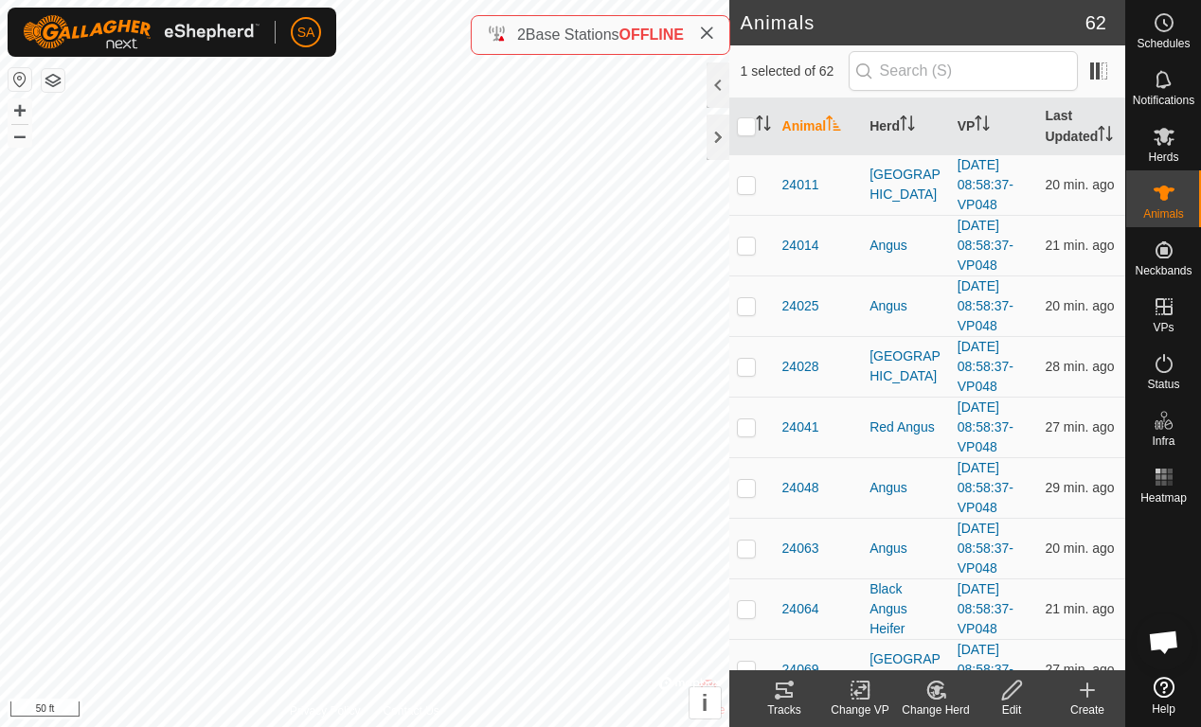
click at [726, 147] on div at bounding box center [717, 137] width 23 height 45
